Goal: Find specific page/section: Find specific page/section

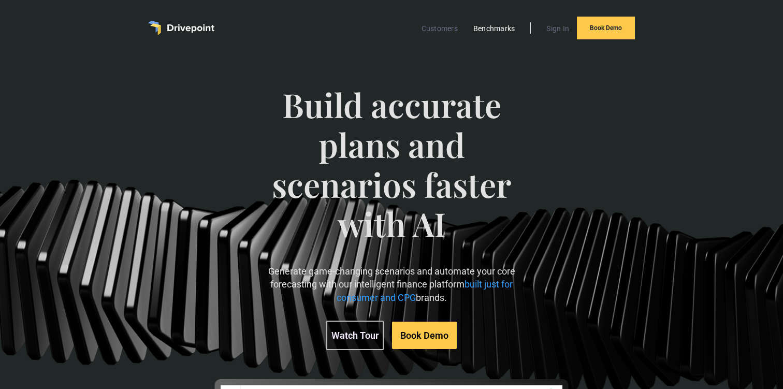
click at [482, 28] on link "Benchmarks" at bounding box center [494, 28] width 52 height 13
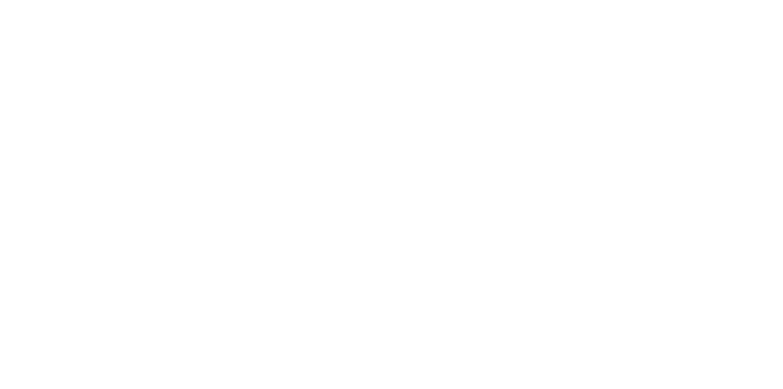
scroll to position [728, 0]
